Goal: Task Accomplishment & Management: Complete application form

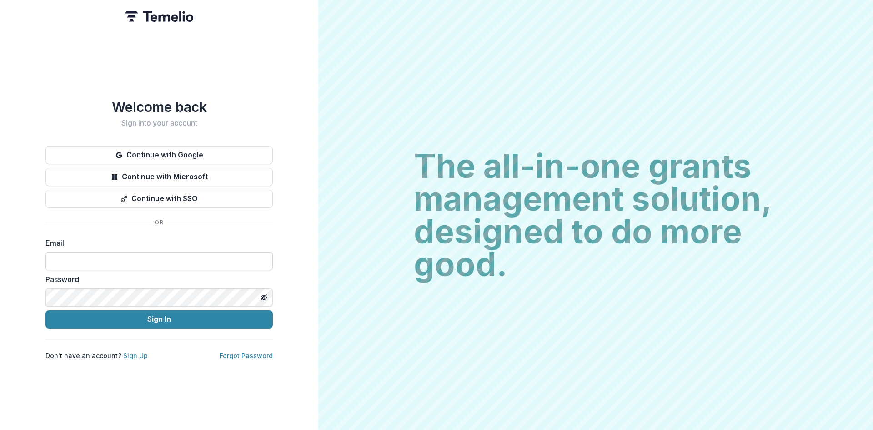
click at [121, 259] on input at bounding box center [158, 261] width 227 height 18
type input "**********"
drag, startPoint x: 364, startPoint y: 53, endPoint x: 286, endPoint y: 92, distance: 87.1
click at [364, 53] on div "The all-in-one grants management solution, designed to do more good. The all-in…" at bounding box center [595, 215] width 555 height 430
click at [203, 158] on button "Continue with Google" at bounding box center [158, 155] width 227 height 18
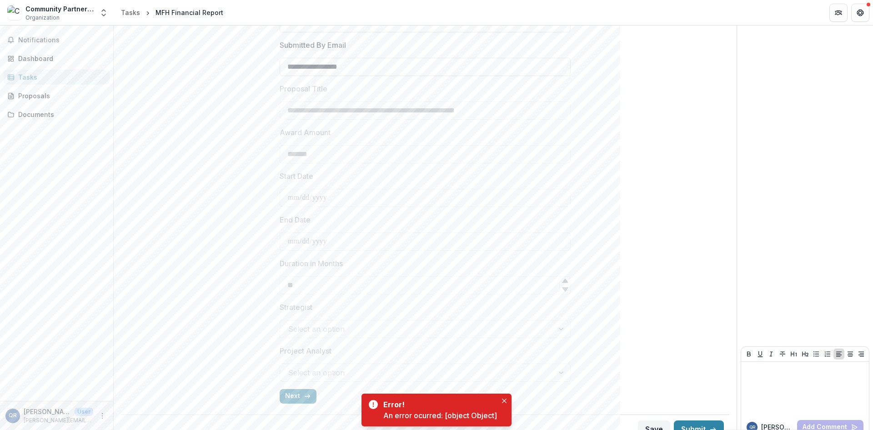
scroll to position [227, 0]
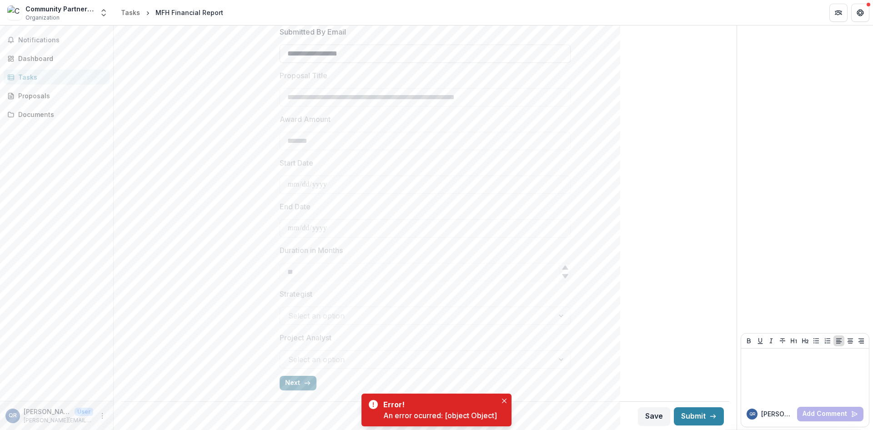
click at [287, 386] on button "Next" at bounding box center [298, 383] width 37 height 15
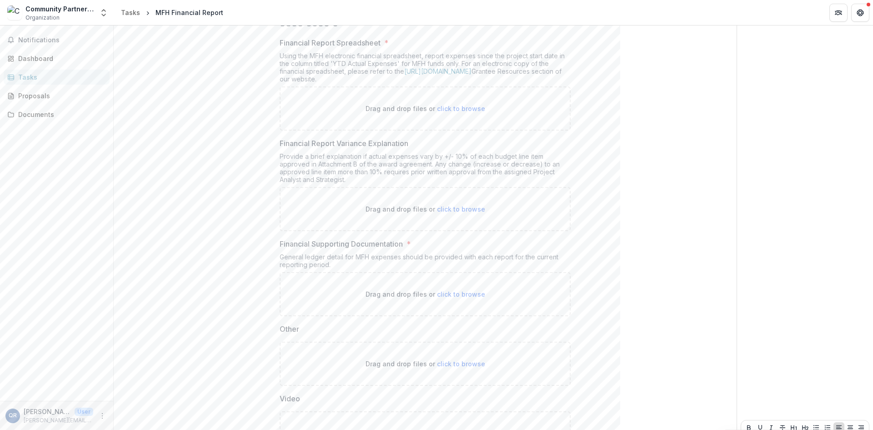
scroll to position [16, 0]
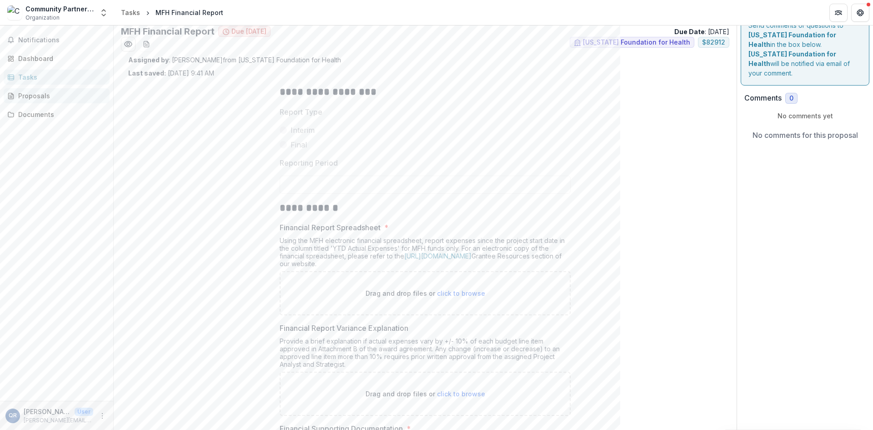
click at [45, 94] on div "Proposals" at bounding box center [60, 96] width 84 height 10
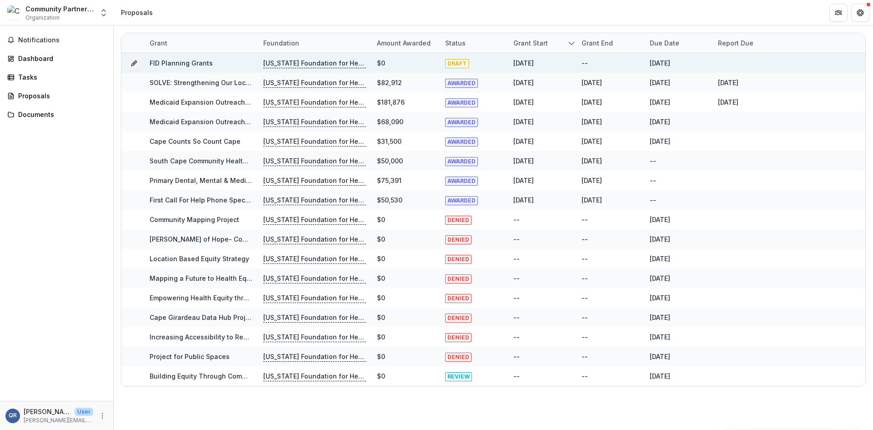
click at [302, 66] on p "[US_STATE] Foundation for Health" at bounding box center [314, 63] width 103 height 10
click at [309, 61] on p "[US_STATE] Foundation for Health" at bounding box center [314, 63] width 103 height 10
click at [190, 63] on link "FID Planning Grants" at bounding box center [181, 63] width 63 height 8
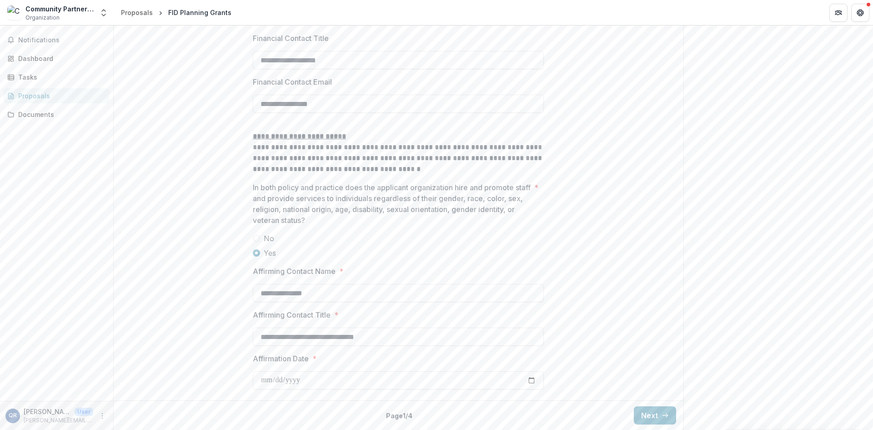
scroll to position [1780, 0]
click at [655, 413] on button "Next" at bounding box center [655, 415] width 42 height 18
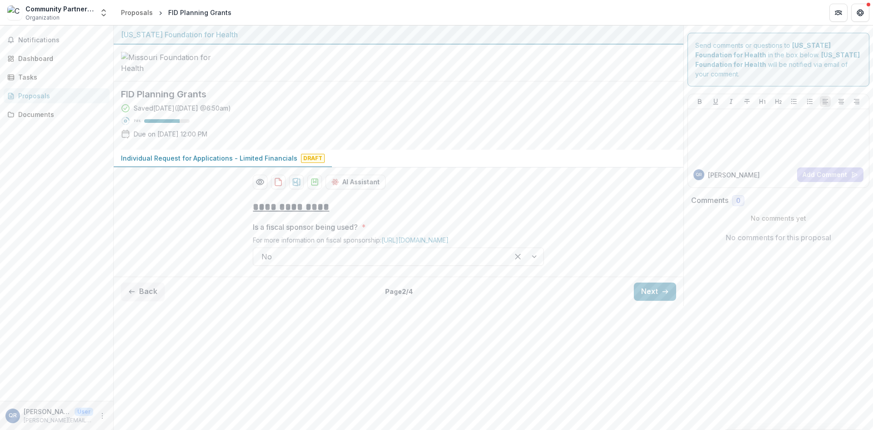
scroll to position [0, 0]
click at [661, 301] on button "Next" at bounding box center [655, 292] width 42 height 18
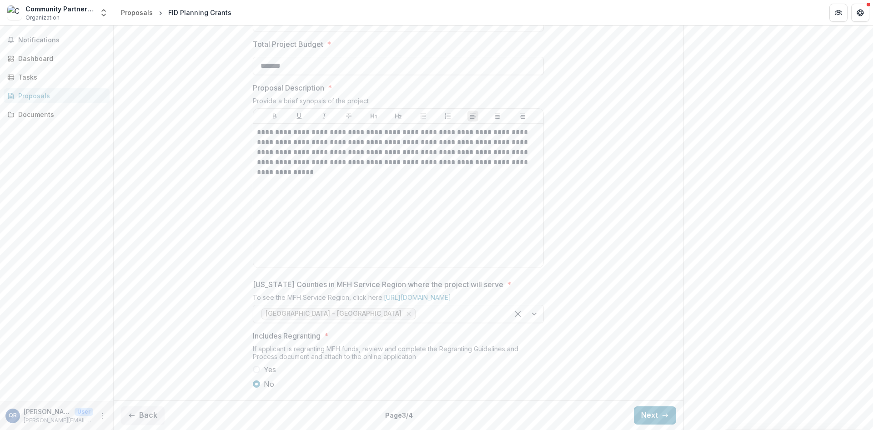
scroll to position [383, 0]
click at [646, 418] on button "Next" at bounding box center [655, 415] width 42 height 18
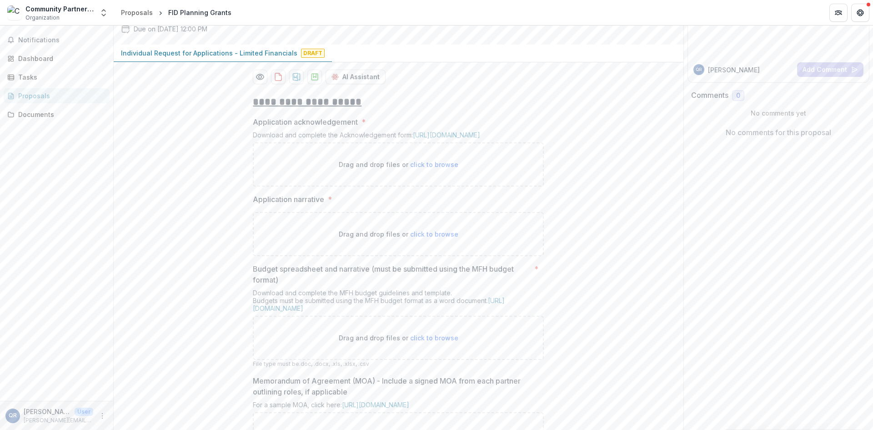
scroll to position [91, 0]
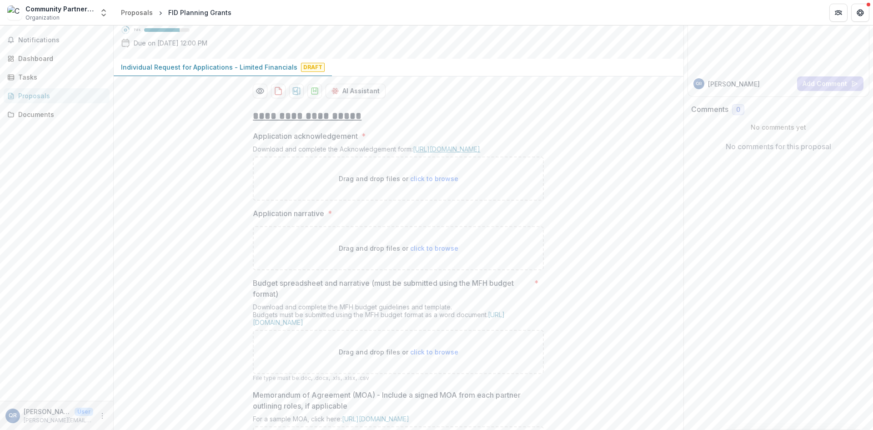
click at [470, 153] on link "[URL][DOMAIN_NAME]" at bounding box center [446, 149] width 67 height 8
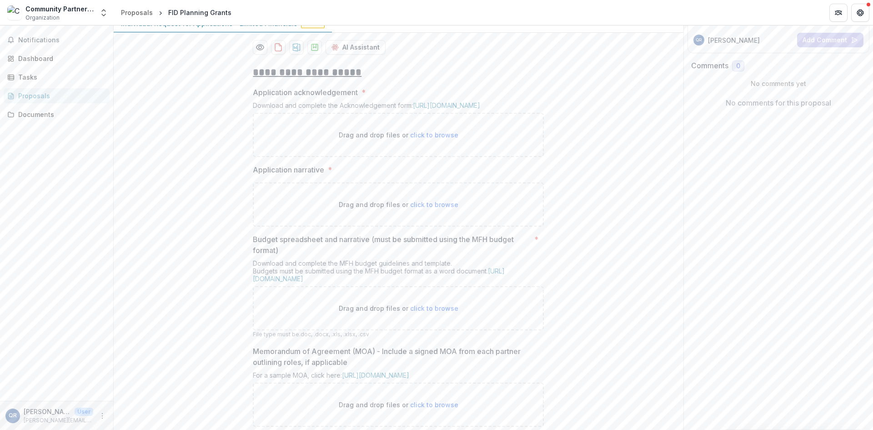
scroll to position [182, 0]
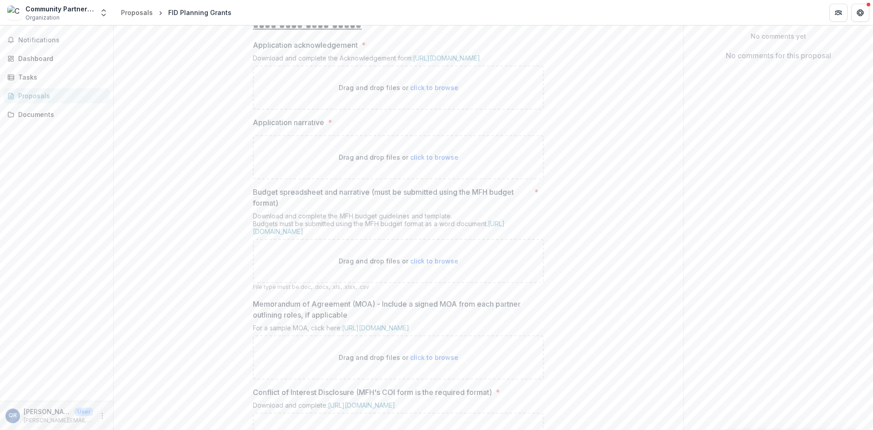
click at [277, 128] on p "Application narrative" at bounding box center [288, 122] width 71 height 11
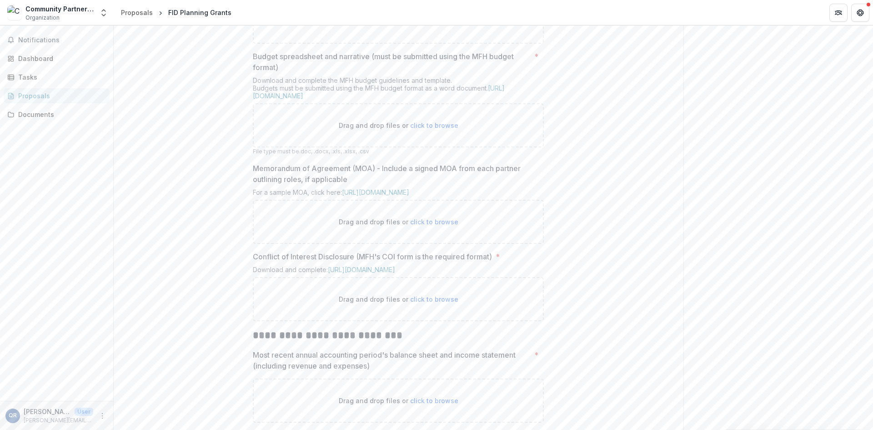
scroll to position [318, 0]
click at [366, 99] on link "[URL][DOMAIN_NAME]" at bounding box center [379, 90] width 252 height 15
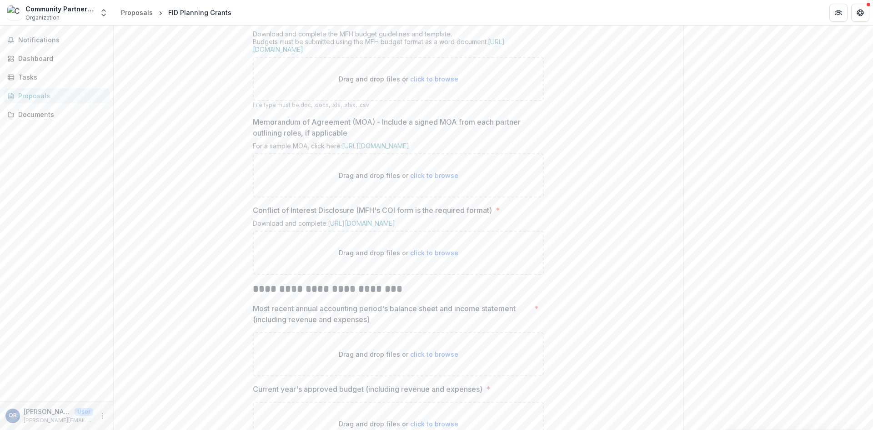
click at [409, 150] on link "[URL][DOMAIN_NAME]" at bounding box center [375, 146] width 67 height 8
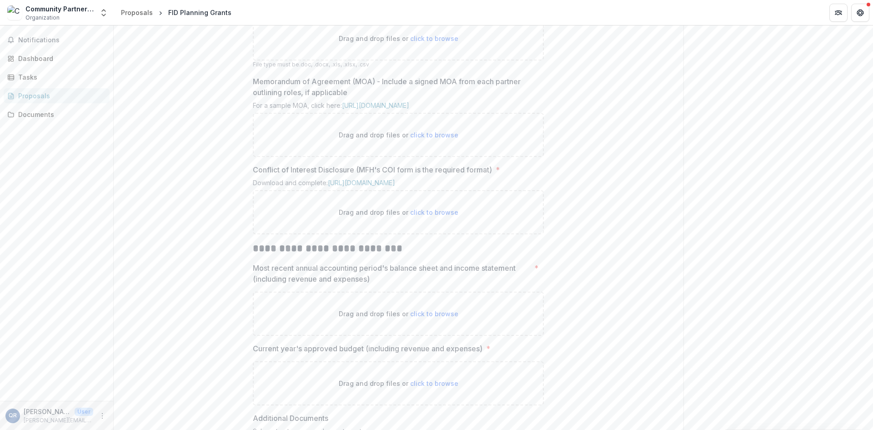
scroll to position [455, 0]
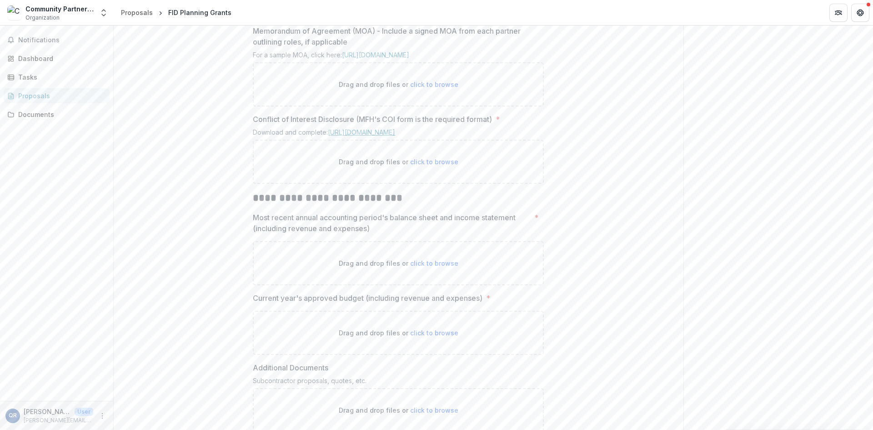
click at [395, 136] on link "[URL][DOMAIN_NAME]" at bounding box center [361, 132] width 67 height 8
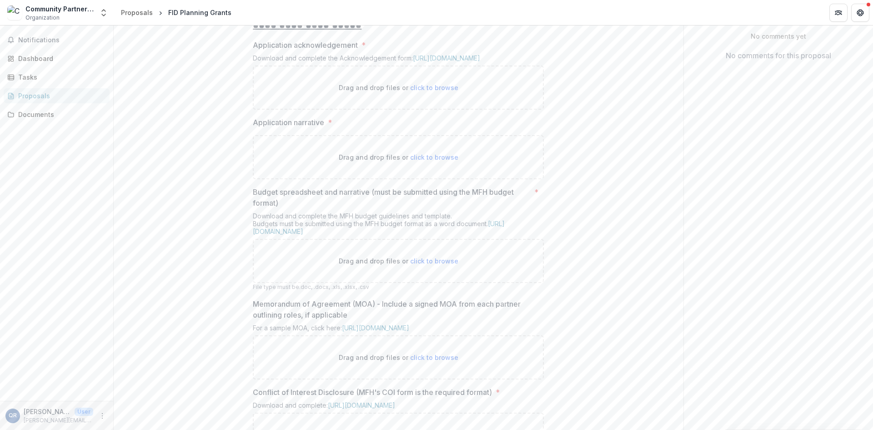
scroll to position [45, 0]
